Goal: Task Accomplishment & Management: Manage account settings

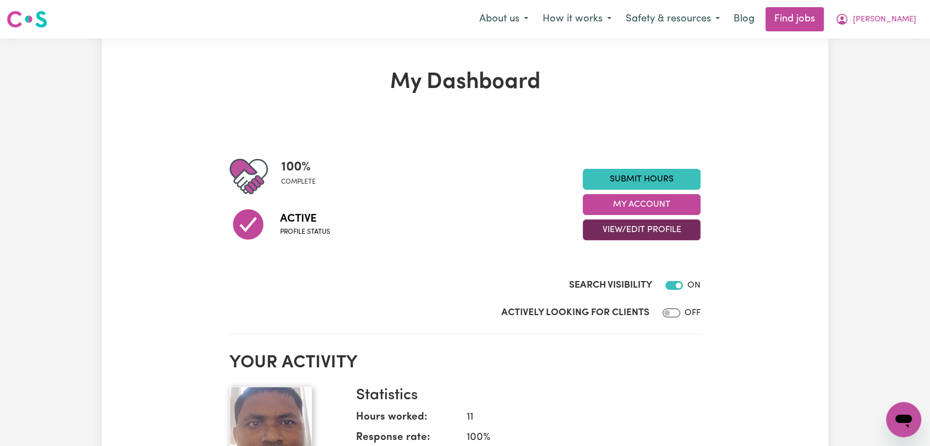
click at [664, 232] on button "View/Edit Profile" at bounding box center [641, 229] width 118 height 21
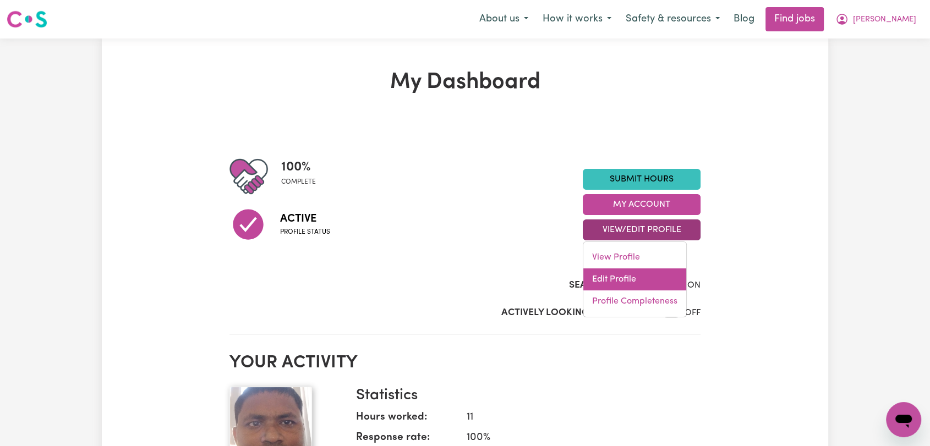
click at [642, 282] on link "Edit Profile" at bounding box center [634, 279] width 103 height 22
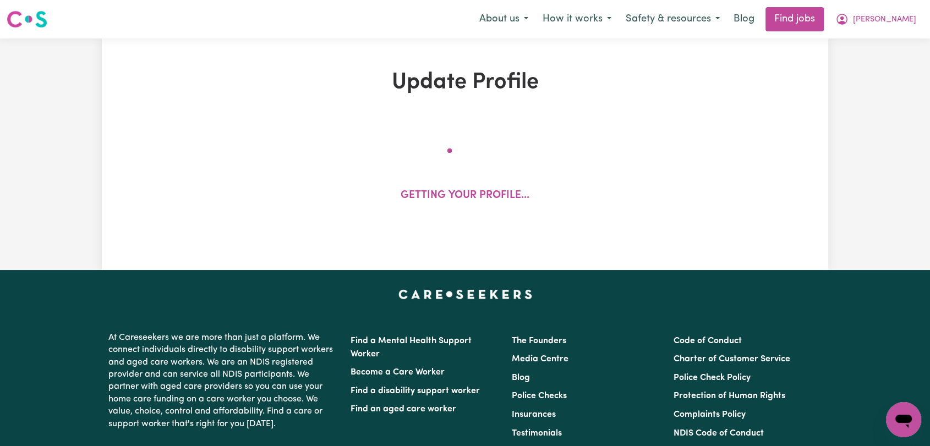
select select "[DEMOGRAPHIC_DATA]"
select select "[DEMOGRAPHIC_DATA] Work Visa"
select select "Studying a healthcare related degree or qualification"
select select "45"
select select "55"
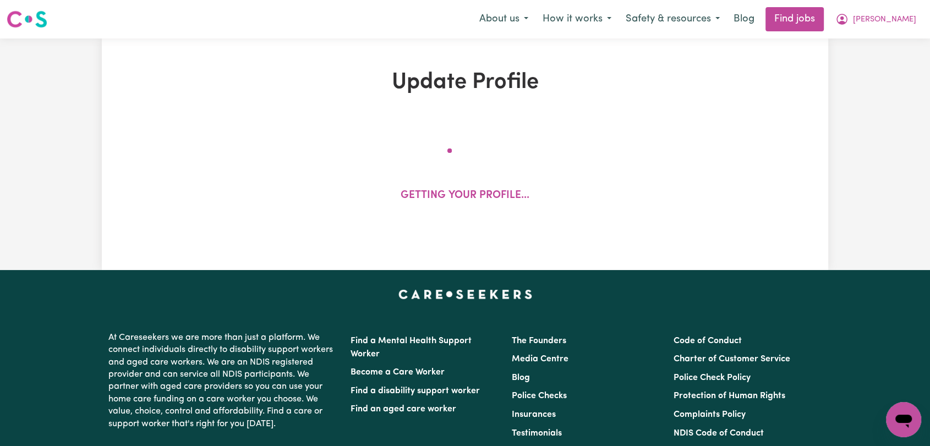
select select "60"
select select "65"
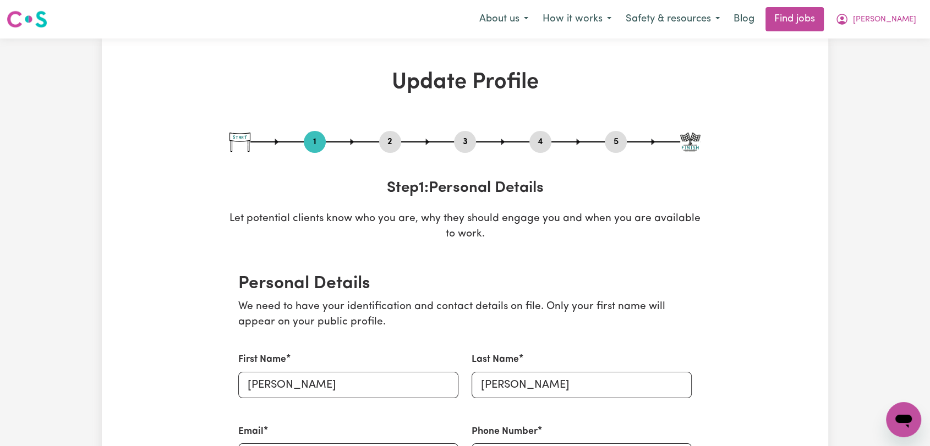
click at [538, 142] on button "4" at bounding box center [540, 142] width 22 height 14
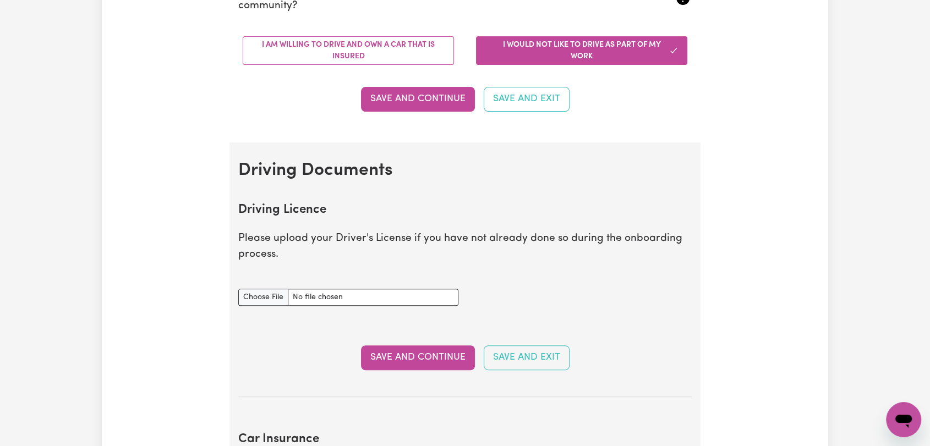
scroll to position [427, 0]
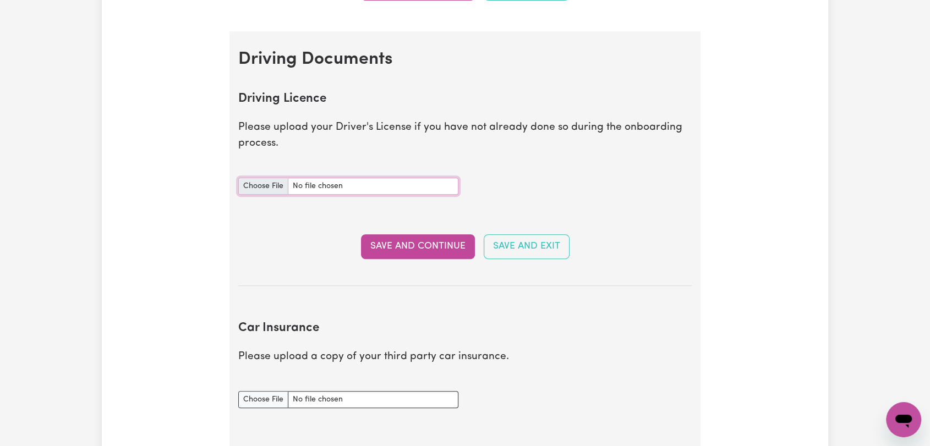
click at [267, 191] on input "Driving Licence document" at bounding box center [348, 186] width 220 height 17
type input "C:\fakepath\[PERSON_NAME] [PERSON_NAME] AU - [DATE]--.pdf"
click at [401, 249] on button "Save and Continue" at bounding box center [418, 246] width 114 height 24
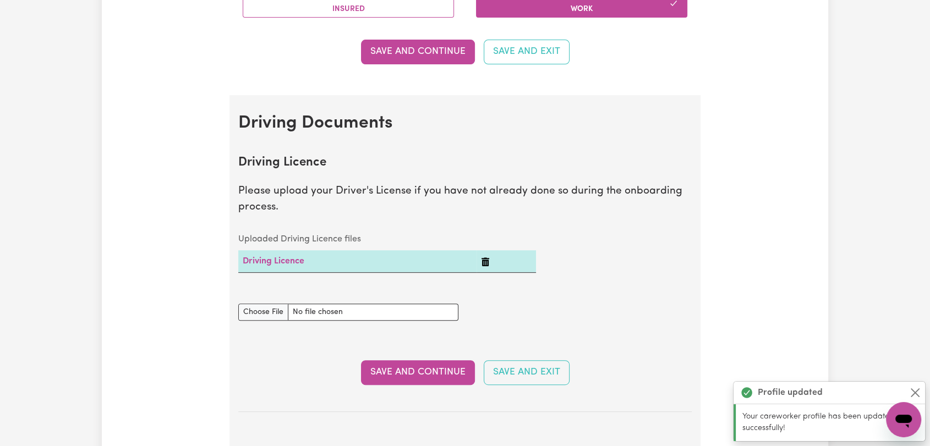
scroll to position [0, 0]
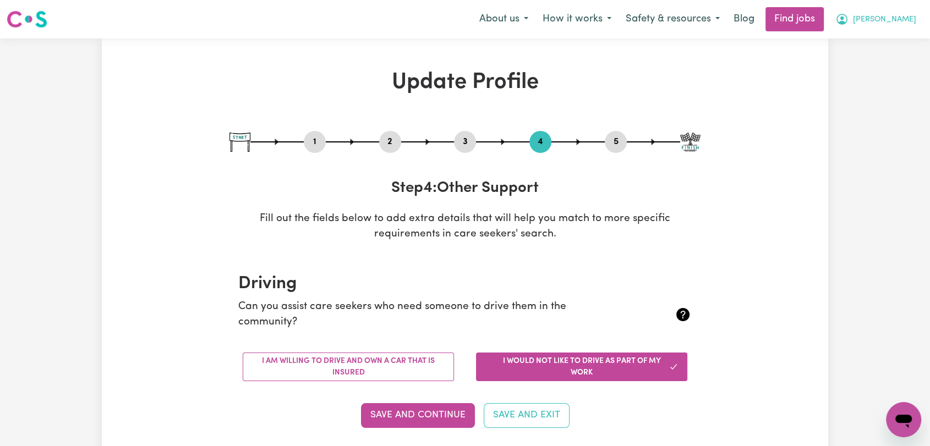
click at [885, 23] on span "[PERSON_NAME]" at bounding box center [884, 20] width 63 height 12
click at [858, 80] on link "Logout" at bounding box center [878, 84] width 87 height 21
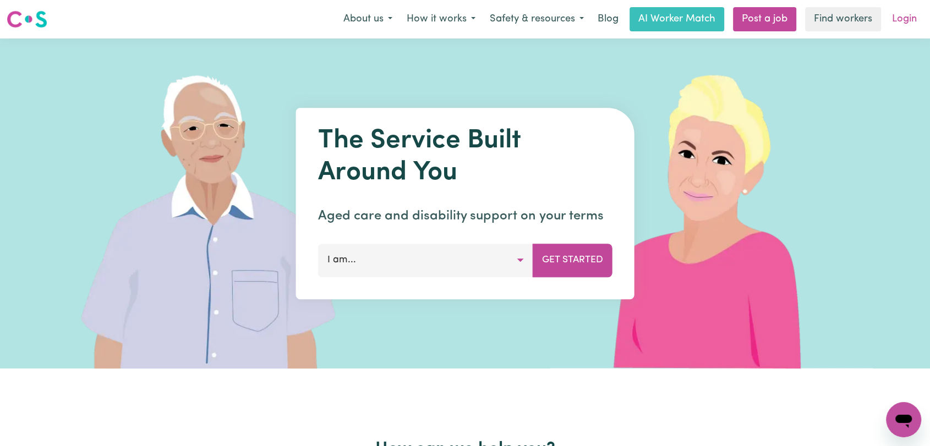
click at [898, 21] on link "Login" at bounding box center [904, 19] width 38 height 24
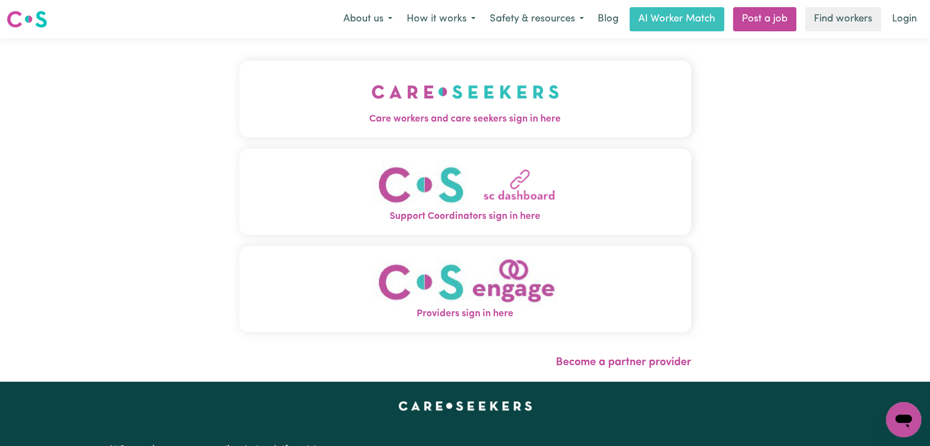
click at [378, 94] on img "Care workers and care seekers sign in here" at bounding box center [465, 92] width 188 height 41
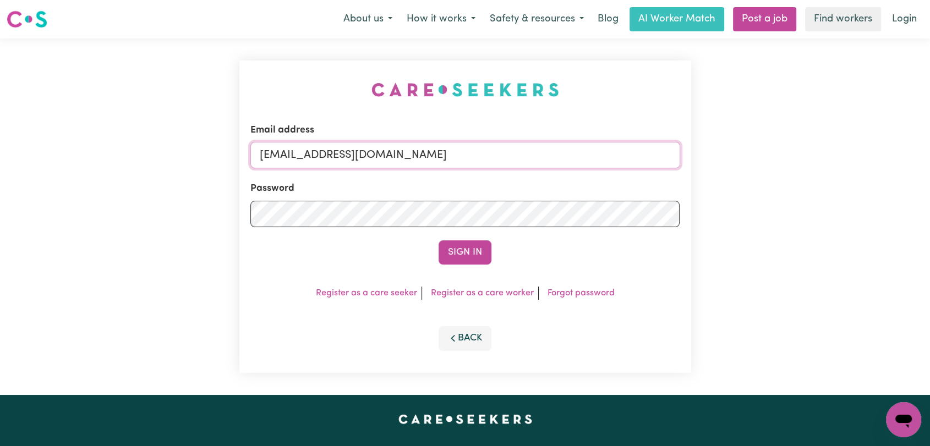
click at [506, 161] on input "[EMAIL_ADDRESS][DOMAIN_NAME]" at bounding box center [465, 155] width 430 height 26
drag, startPoint x: 317, startPoint y: 158, endPoint x: 485, endPoint y: 173, distance: 168.4
click at [485, 173] on form "Email address Superuser~[EMAIL_ADDRESS][DOMAIN_NAME] Password Sign In" at bounding box center [465, 193] width 430 height 141
type input "Superuser~[EMAIL_ADDRESS][DOMAIN_NAME]"
click at [472, 255] on button "Sign In" at bounding box center [464, 252] width 53 height 24
